Goal: Check status: Check status

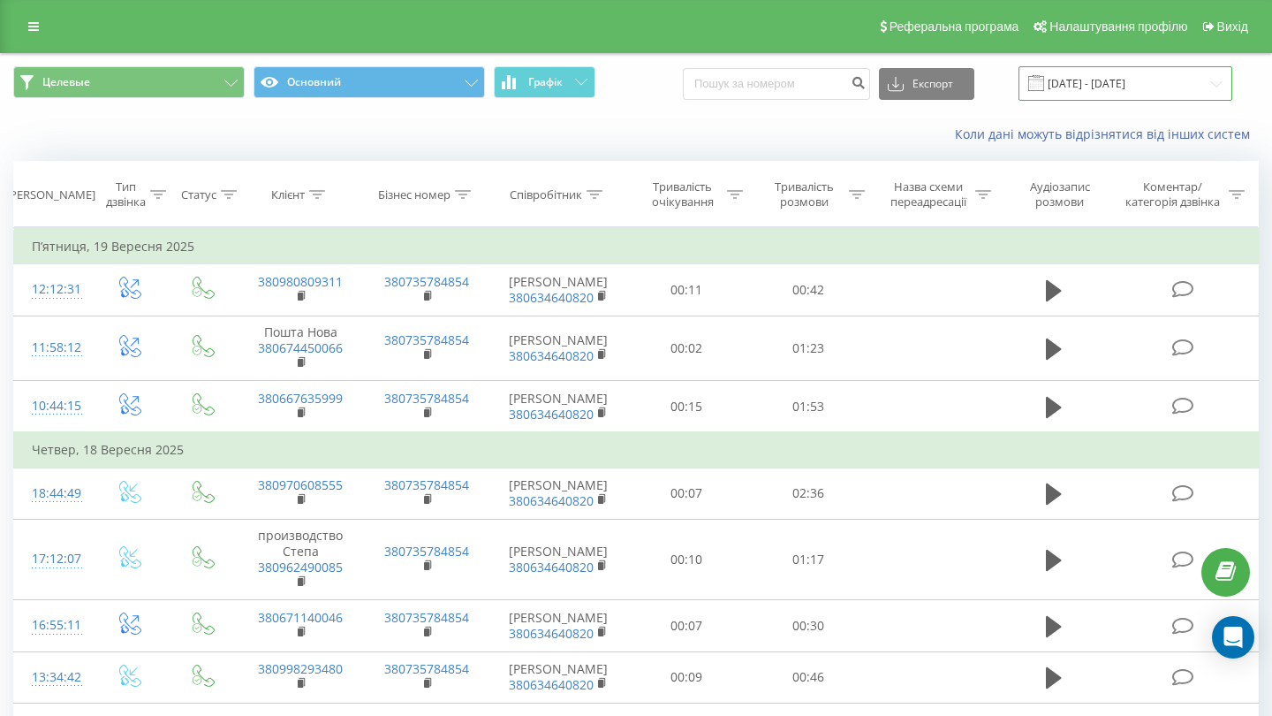
click at [1113, 98] on input "[DATE] - [DATE]" at bounding box center [1126, 83] width 214 height 34
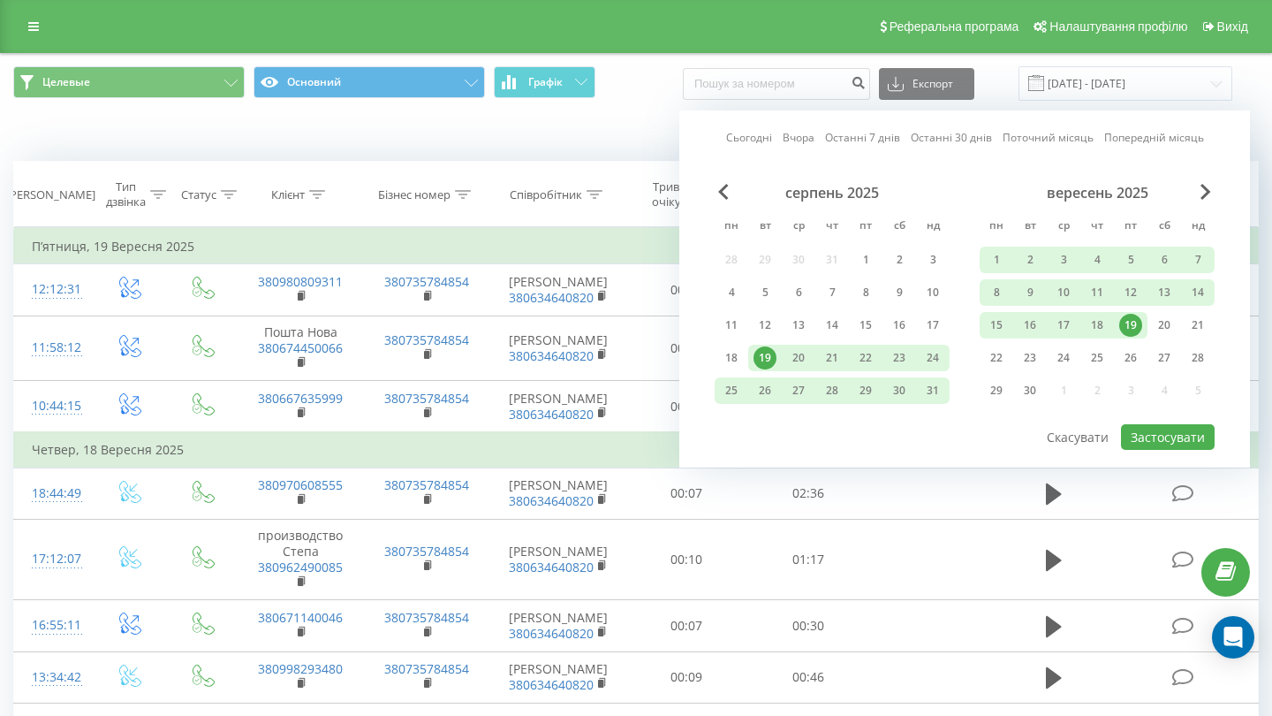
click at [755, 146] on link "Сьогодні" at bounding box center [749, 137] width 46 height 17
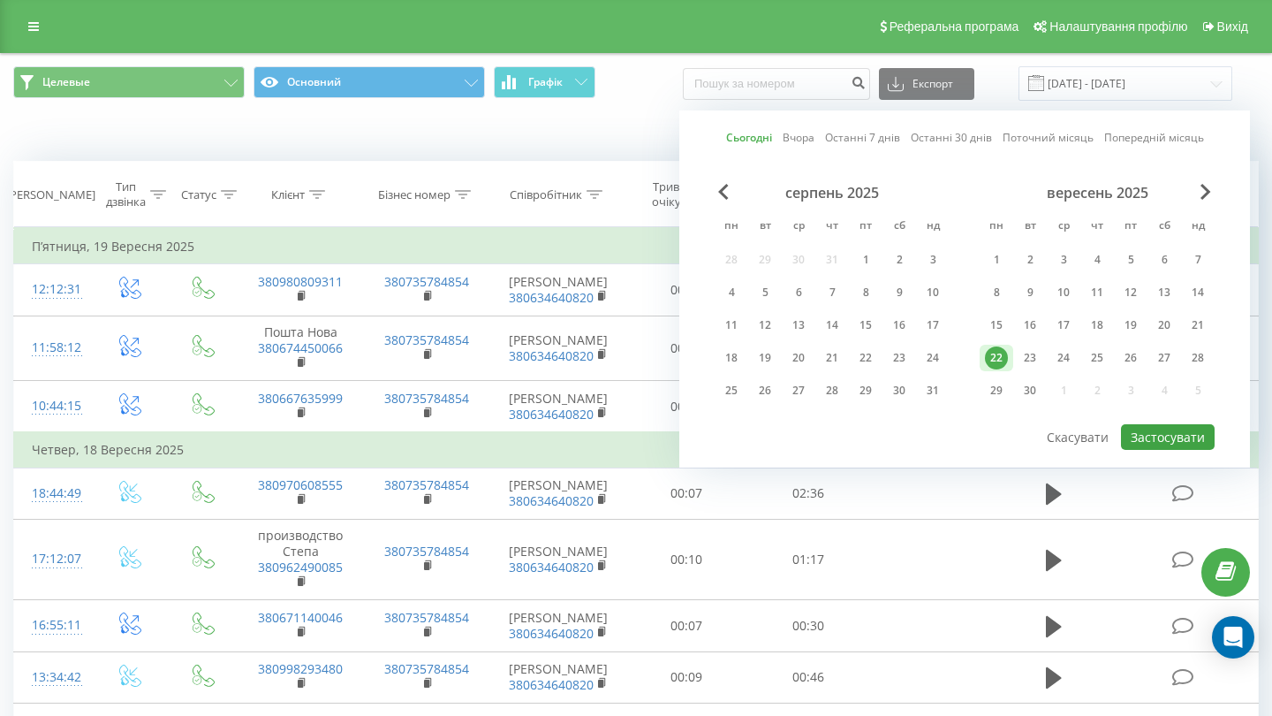
click at [1178, 448] on button "Застосувати" at bounding box center [1168, 437] width 94 height 26
type input "[DATE] - [DATE]"
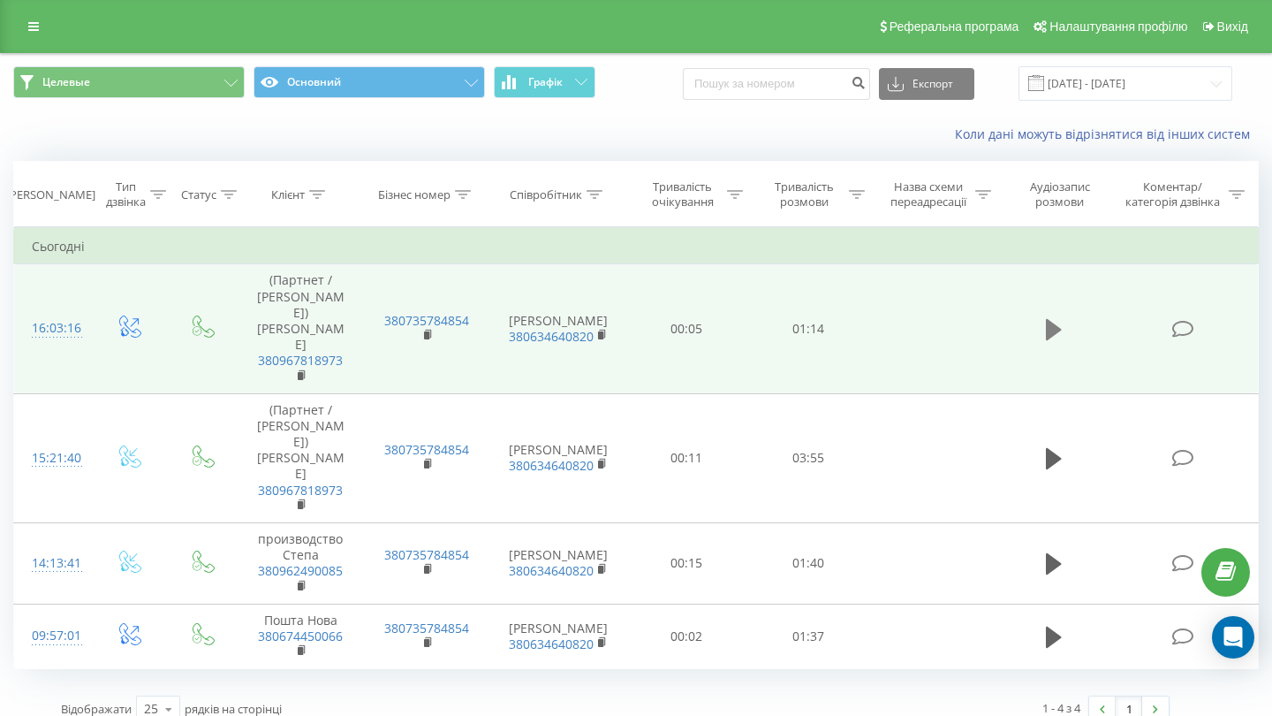
click at [1050, 329] on icon at bounding box center [1054, 329] width 16 height 21
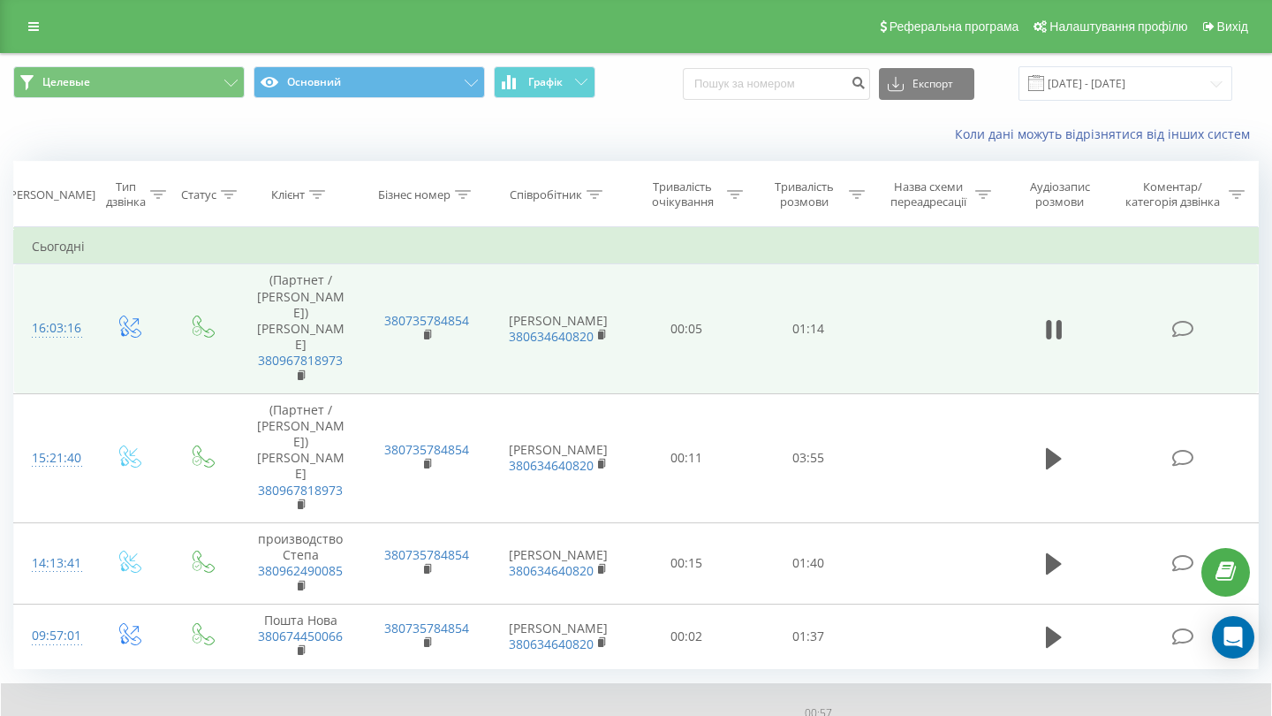
click at [818, 715] on div "00:57" at bounding box center [658, 728] width 612 height 5
click at [776, 715] on div "00:57" at bounding box center [658, 728] width 612 height 5
click at [724, 715] on div "00:54" at bounding box center [658, 728] width 612 height 5
click at [52, 715] on icon at bounding box center [54, 729] width 4 height 14
